Goal: Transaction & Acquisition: Purchase product/service

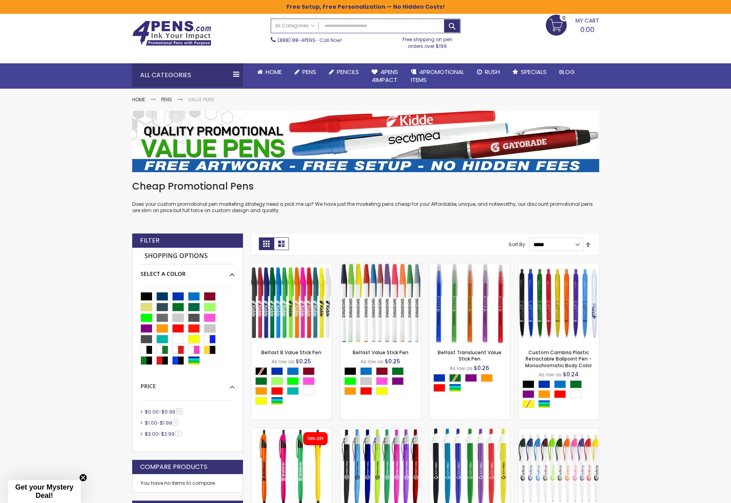
scroll to position [40, 0]
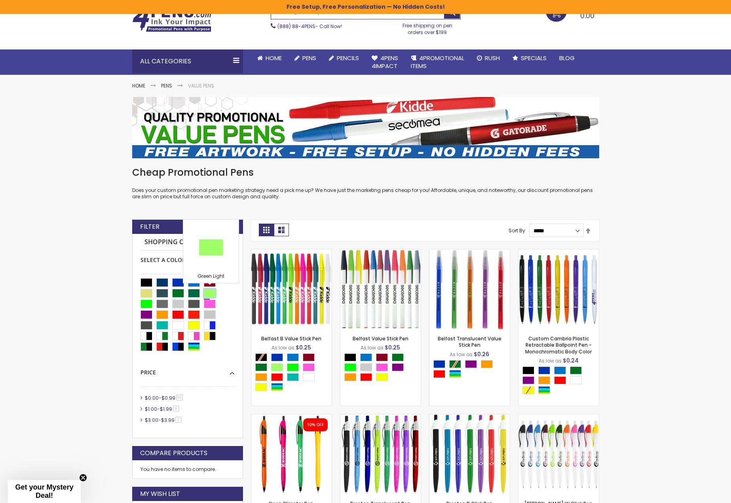
click at [208, 293] on div "Green Light" at bounding box center [210, 293] width 12 height 9
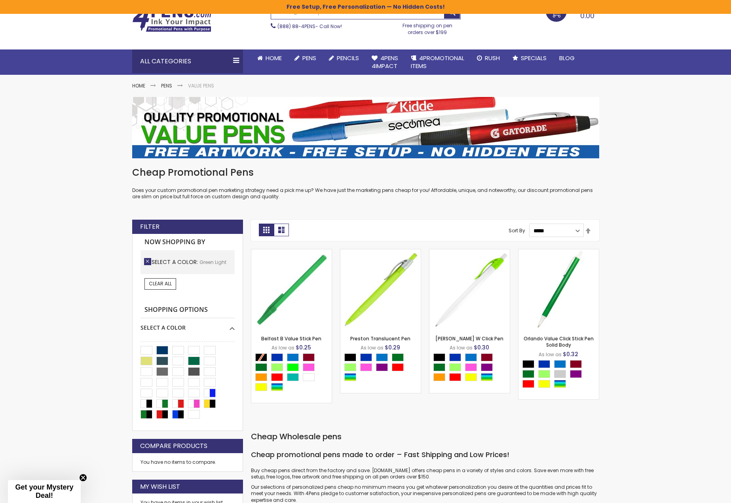
click at [147, 262] on link "Remove This Item" at bounding box center [147, 261] width 7 height 7
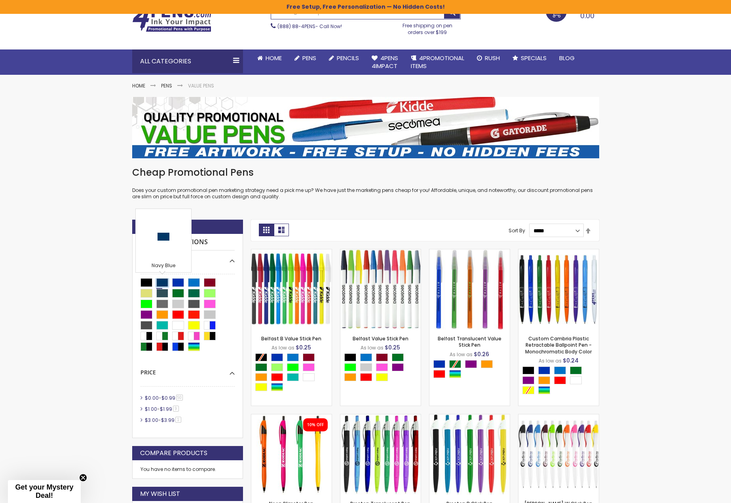
click at [164, 282] on div "Navy Blue" at bounding box center [162, 282] width 12 height 9
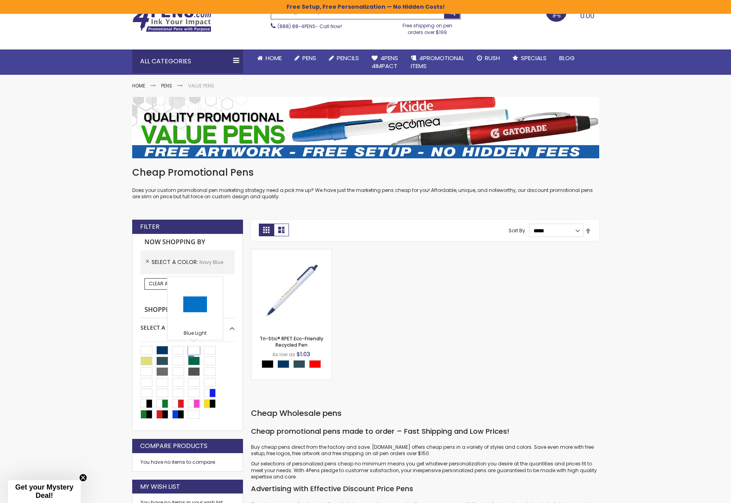
click at [197, 351] on div "Blue Light" at bounding box center [194, 350] width 12 height 9
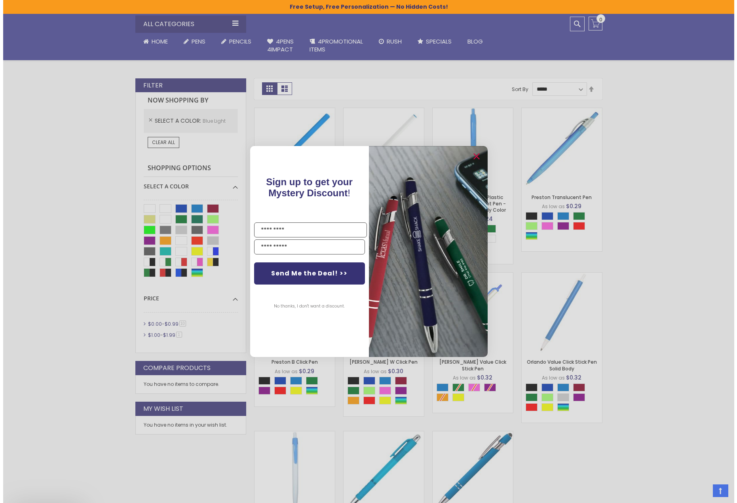
scroll to position [238, 0]
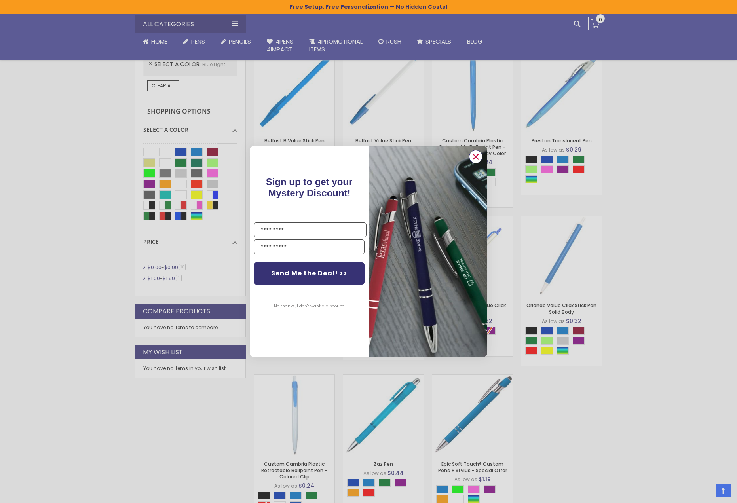
click at [477, 158] on icon "Close dialog" at bounding box center [475, 156] width 5 height 5
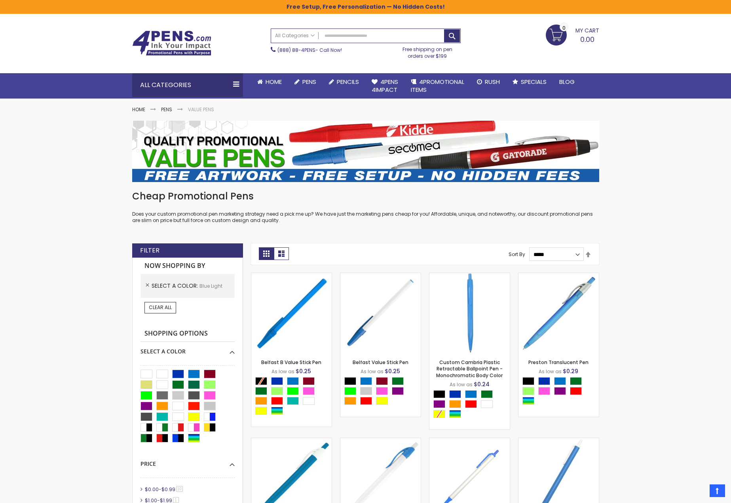
scroll to position [0, 0]
